Goal: Task Accomplishment & Management: Use online tool/utility

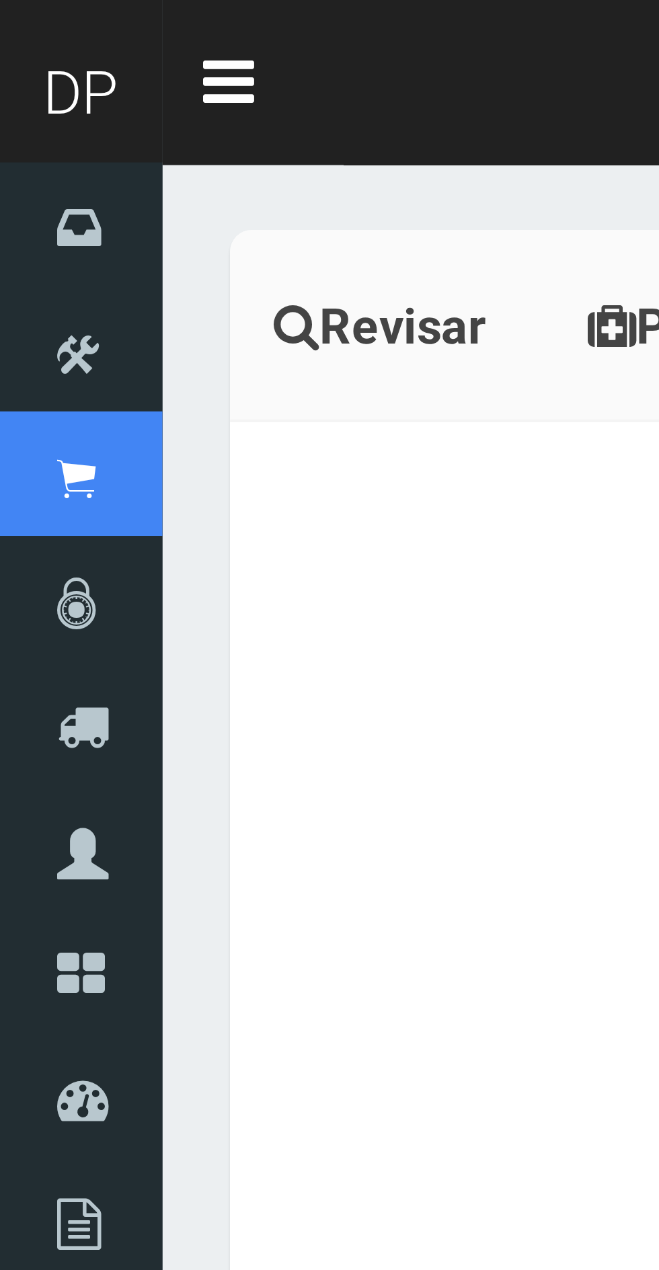
click at [21, 120] on icon at bounding box center [18, 119] width 9 height 15
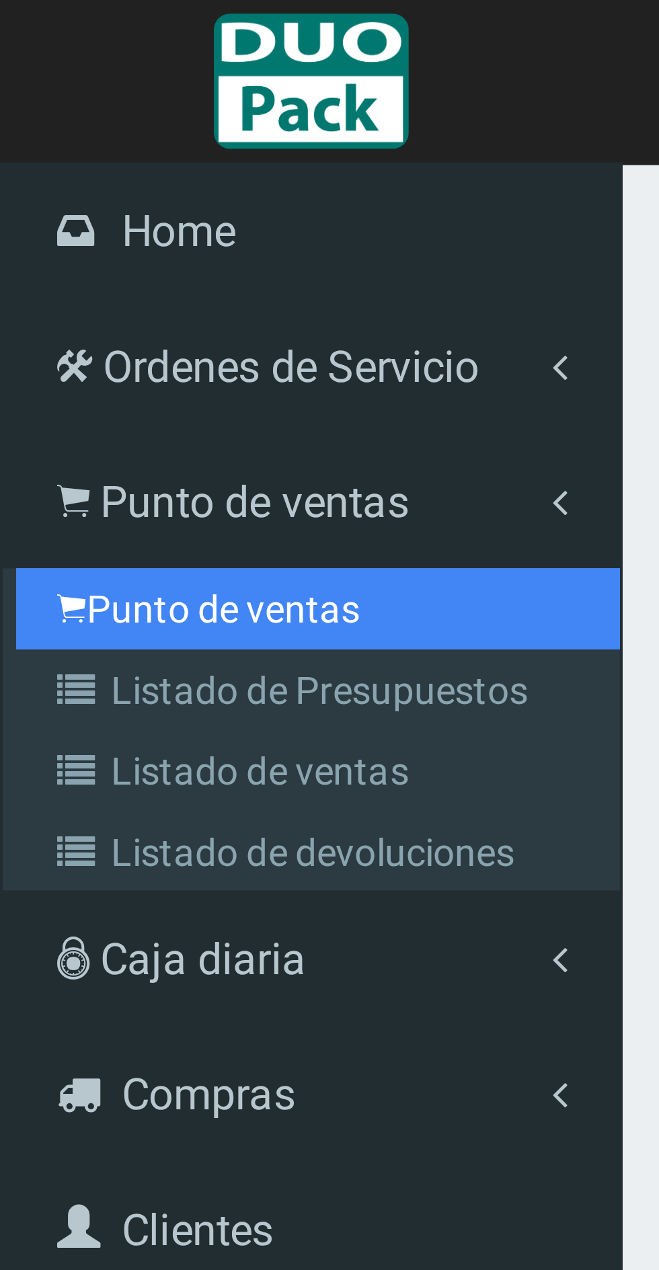
click at [93, 147] on link "Punto de ventas" at bounding box center [79, 151] width 150 height 20
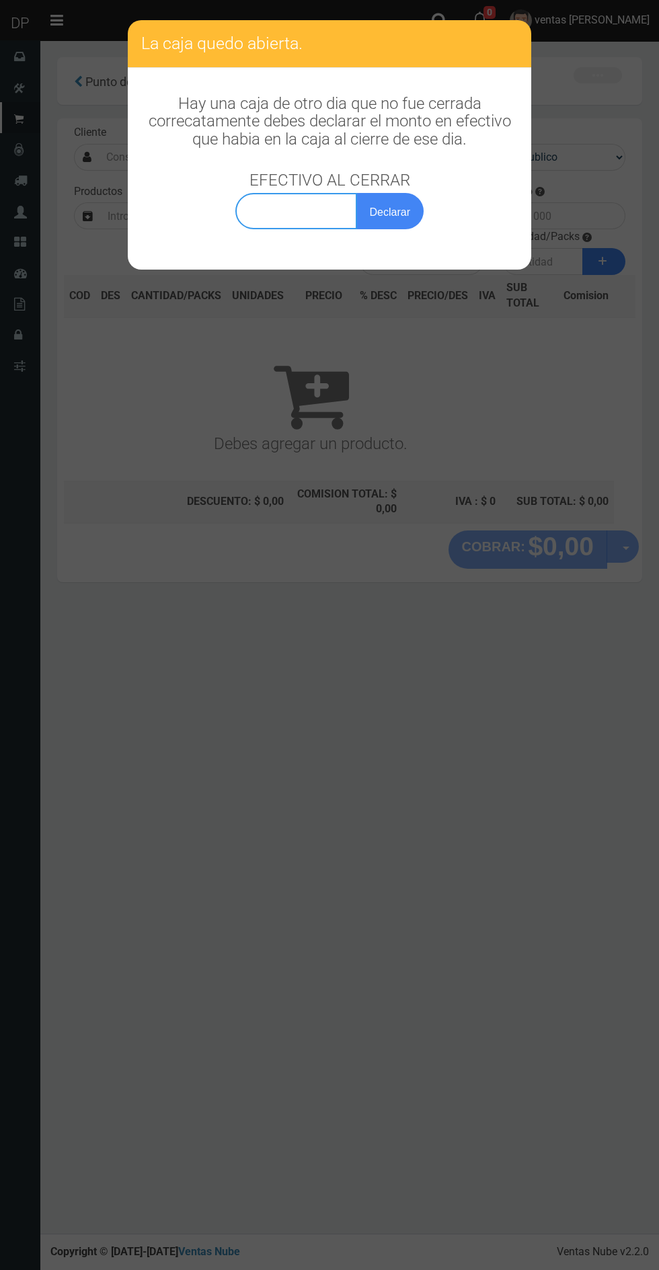
click at [289, 209] on input "text" at bounding box center [296, 211] width 122 height 36
type input "0,00100"
click at [411, 214] on button "Declarar" at bounding box center [389, 211] width 67 height 36
click at [420, 241] on div "Hay una caja de otro dia que no fue cerrada correcatamente debes declarar el mo…" at bounding box center [329, 155] width 403 height 175
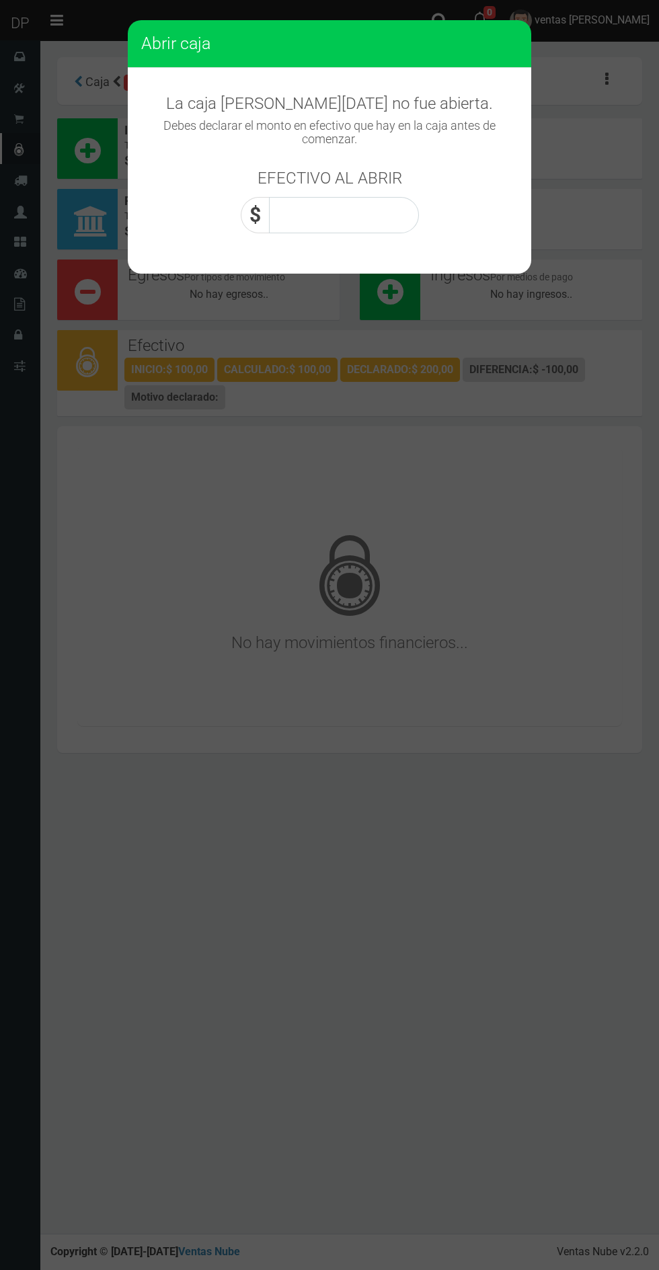
click at [388, 223] on input "text" at bounding box center [344, 215] width 150 height 36
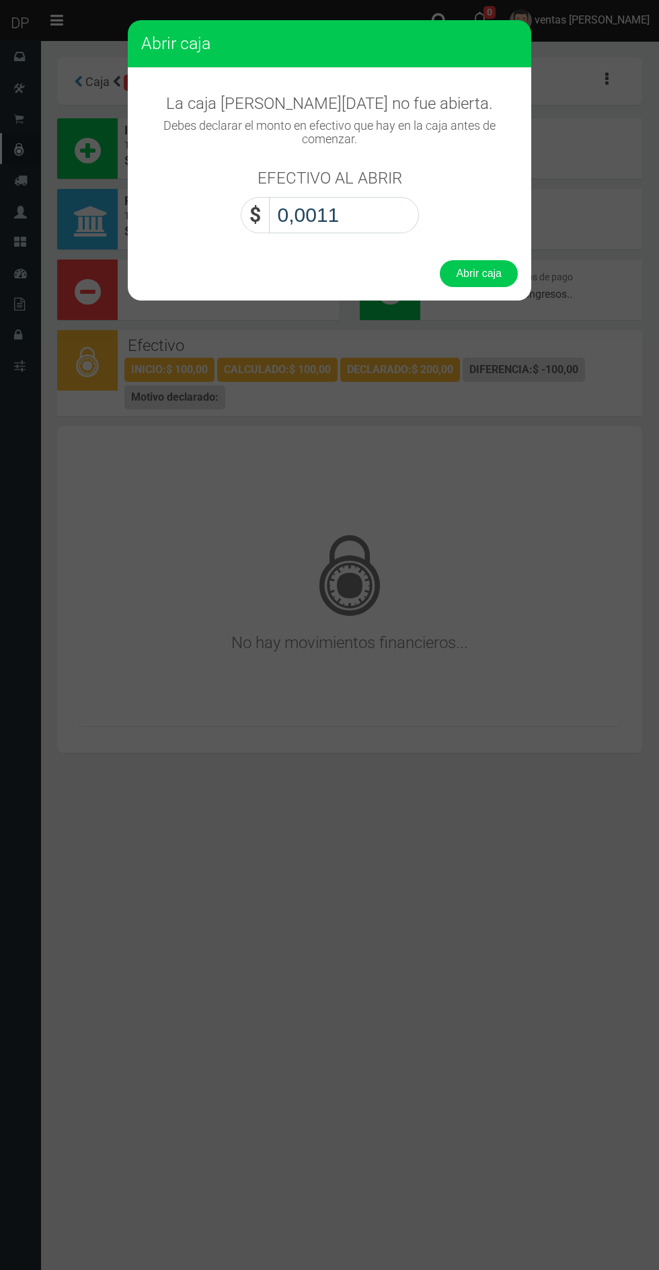
type input "0,0011"
click at [507, 264] on button "Abrir caja" at bounding box center [479, 273] width 78 height 27
click at [480, 275] on button "Abrir caja" at bounding box center [479, 273] width 78 height 27
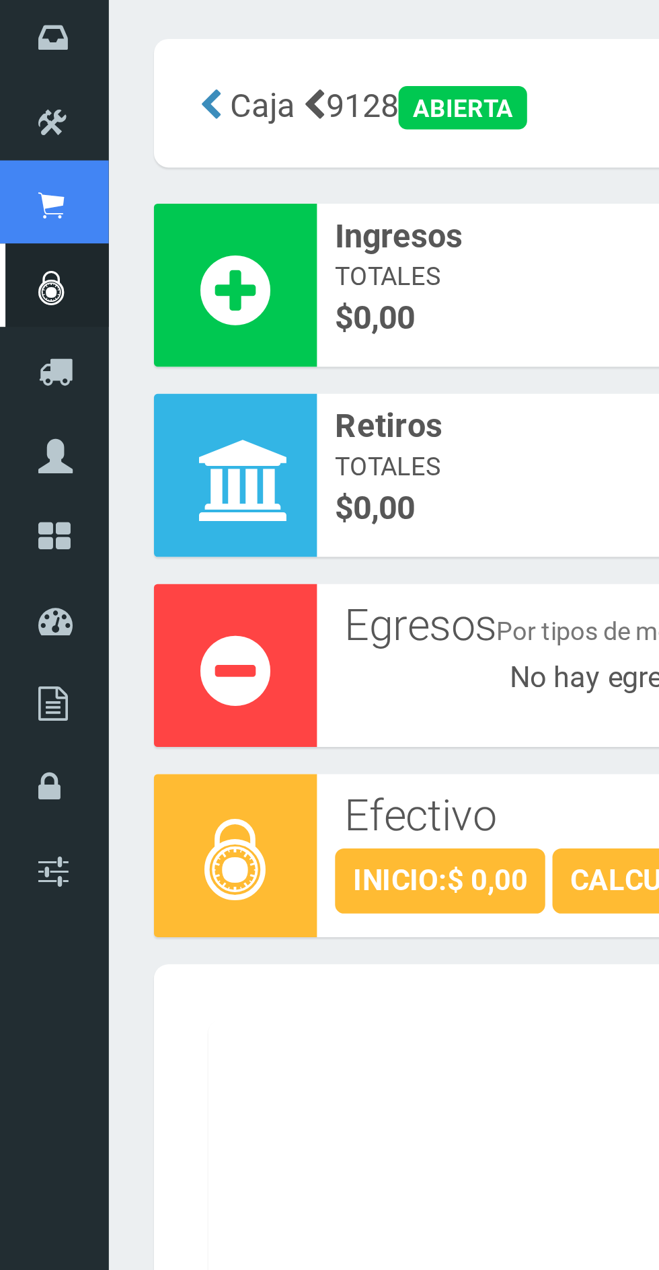
click at [22, 127] on icon at bounding box center [18, 119] width 9 height 15
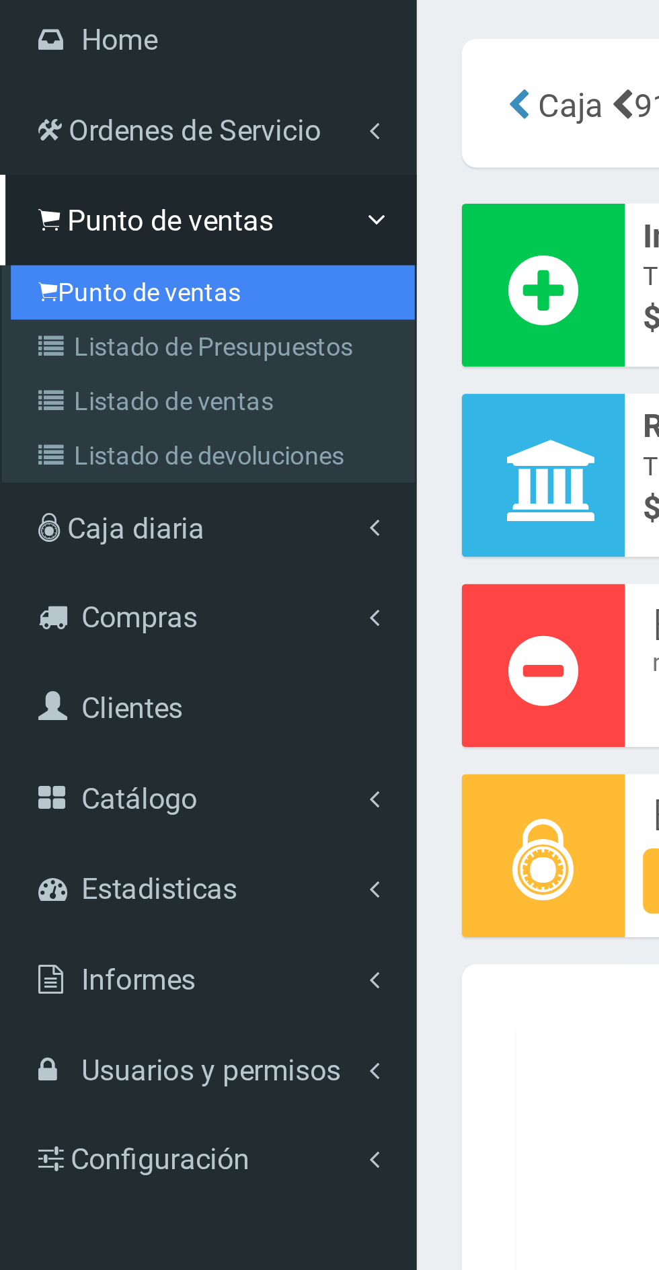
click at [85, 156] on link "Punto de ventas" at bounding box center [79, 151] width 150 height 20
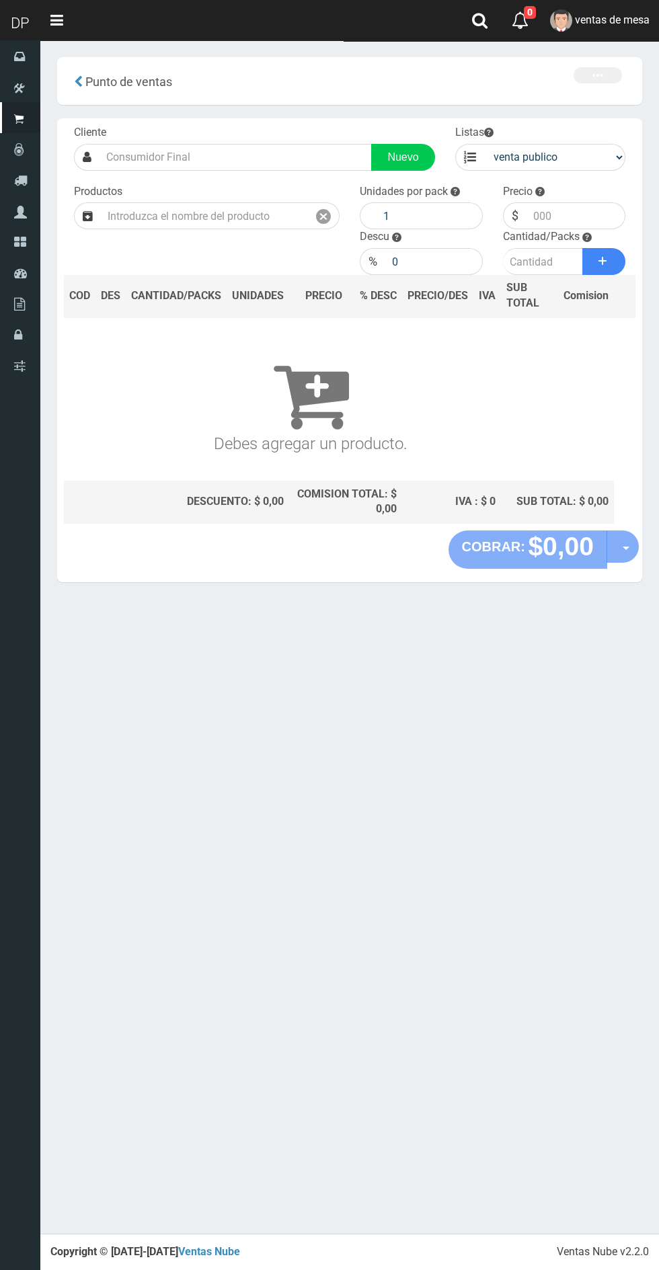
click at [223, 216] on input "text" at bounding box center [204, 215] width 207 height 27
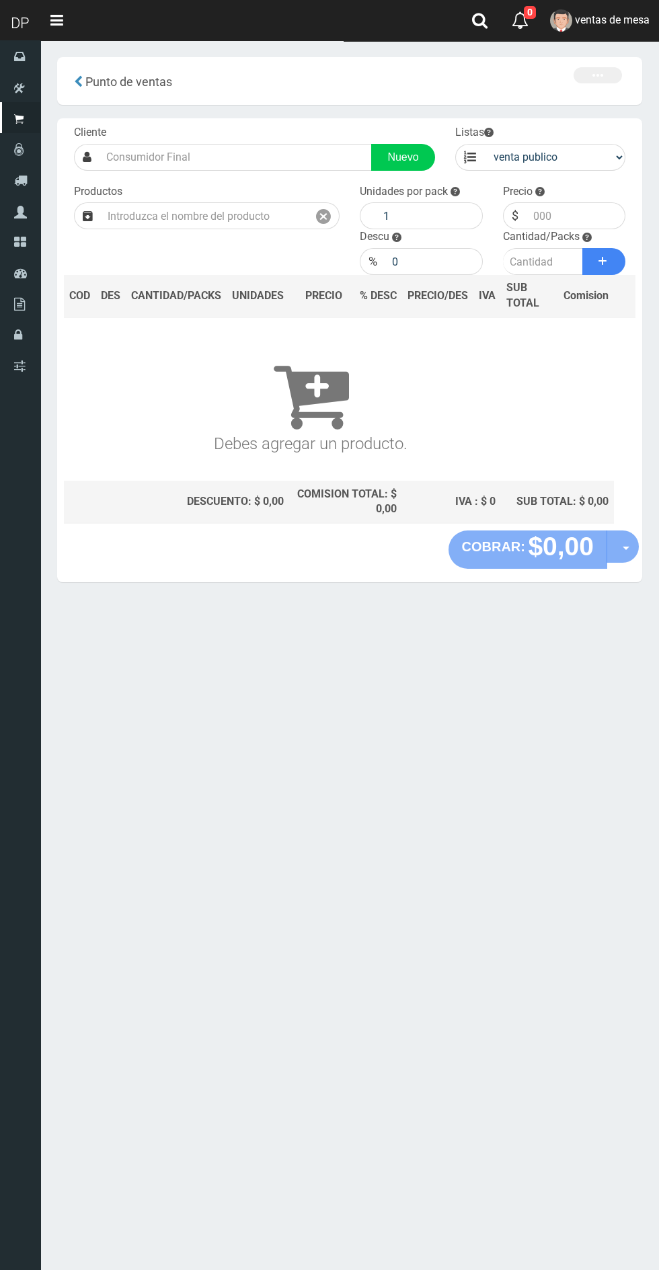
click at [257, 217] on input "text" at bounding box center [204, 215] width 207 height 27
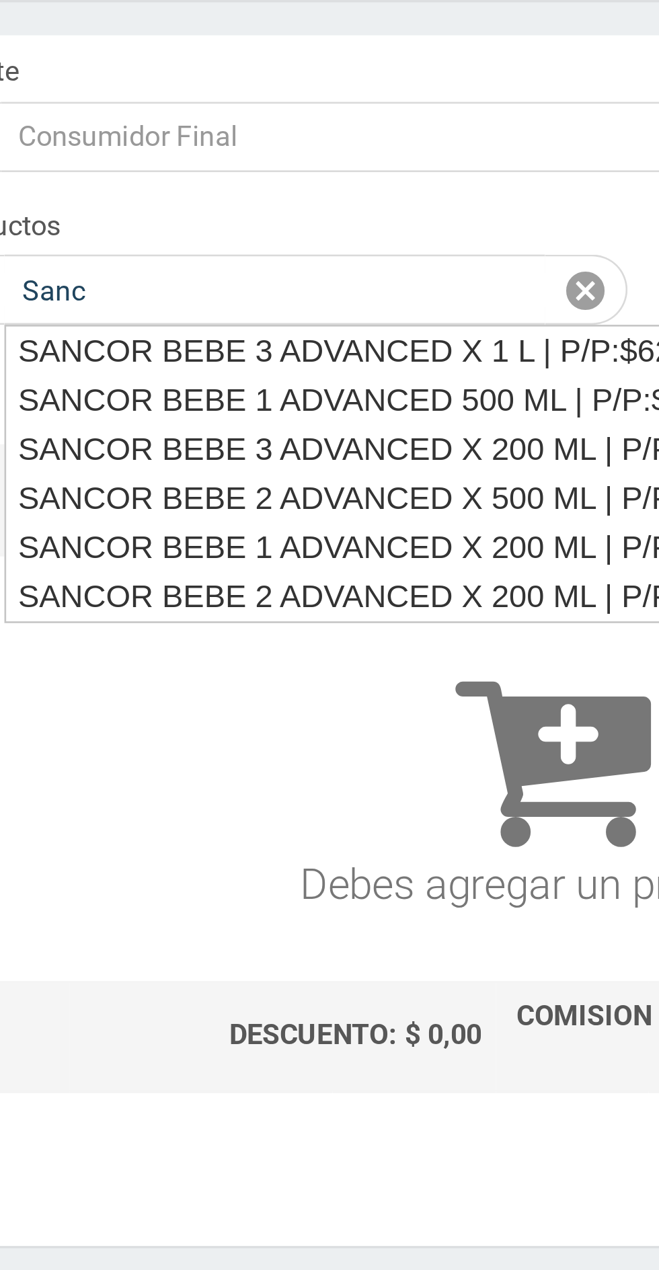
click at [300, 295] on div "SANCOR BEBE 2 ADVANCED X 500 ML | P/P:$2544.00 | P/G:$2544.00 | P/M:$2155.72 | …" at bounding box center [372, 295] width 540 height 19
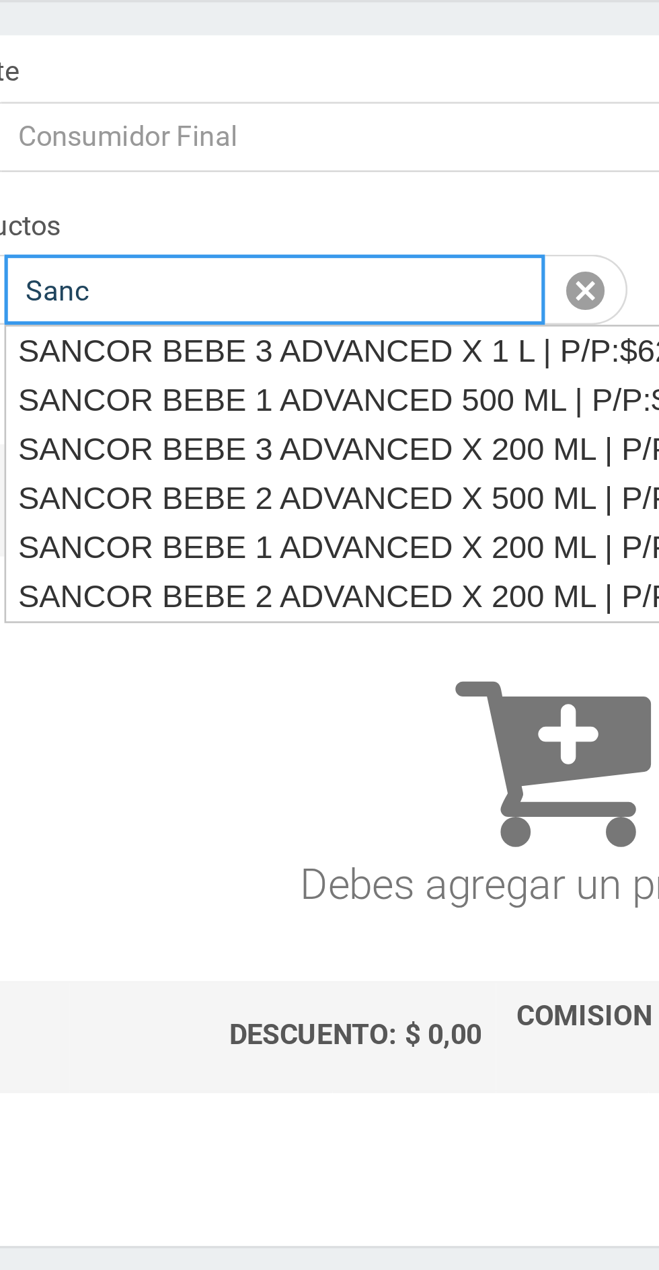
type input "SANCOR BEBE 2 ADVANCED X 500 ML | P/P:$2544.00 | P/G:$2544.00 | P/M:$2155.72 | …"
type input "12"
type input "2544.00"
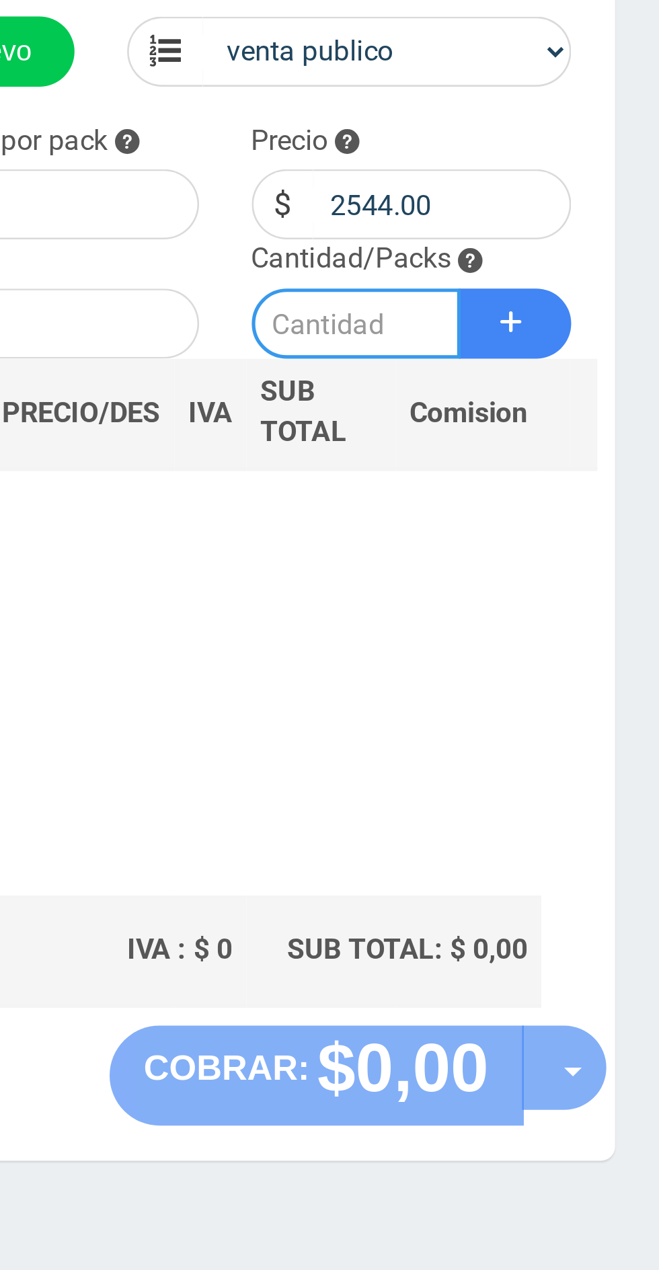
click at [546, 261] on input "number" at bounding box center [543, 261] width 80 height 27
type input "1"
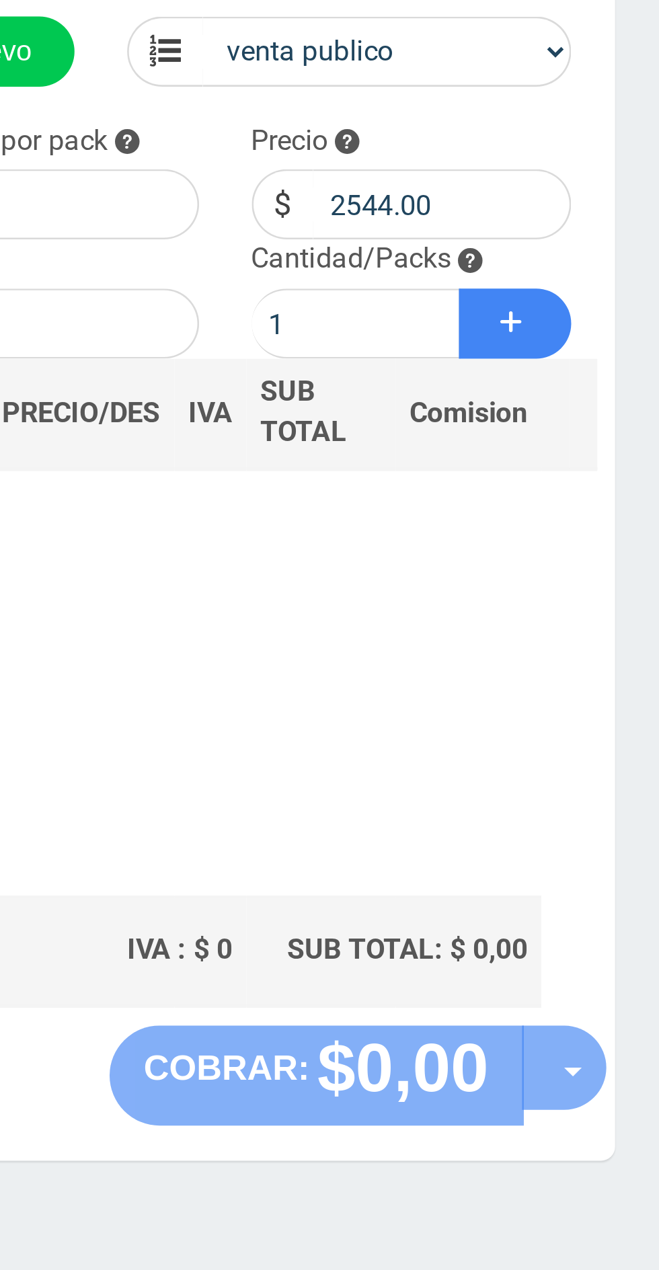
click at [609, 267] on button "Sumar" at bounding box center [603, 261] width 43 height 27
